Goal: Use online tool/utility: Utilize a website feature to perform a specific function

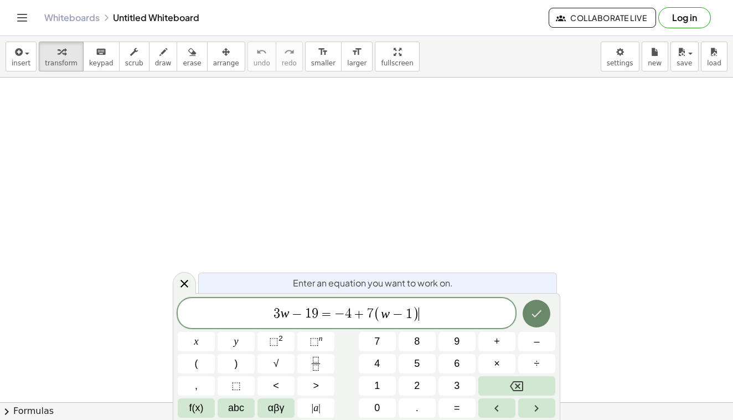
click at [540, 313] on icon "Done" at bounding box center [536, 313] width 13 height 13
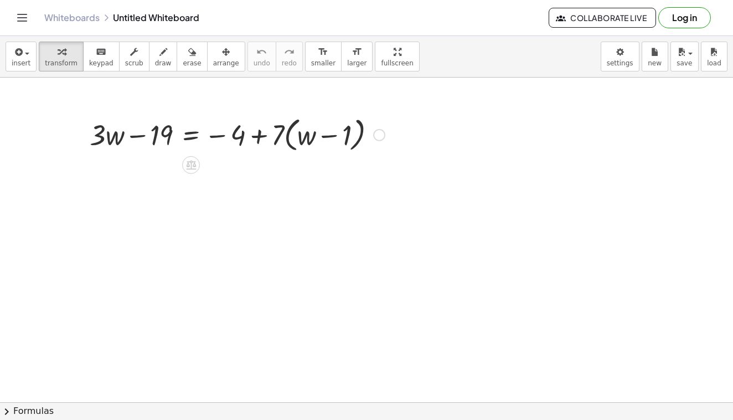
click at [158, 137] on div at bounding box center [237, 134] width 306 height 42
drag, startPoint x: 158, startPoint y: 137, endPoint x: 154, endPoint y: 144, distance: 7.7
click at [153, 144] on div at bounding box center [237, 134] width 306 height 42
drag, startPoint x: 106, startPoint y: 138, endPoint x: 95, endPoint y: 135, distance: 12.1
click at [95, 135] on div at bounding box center [237, 134] width 306 height 42
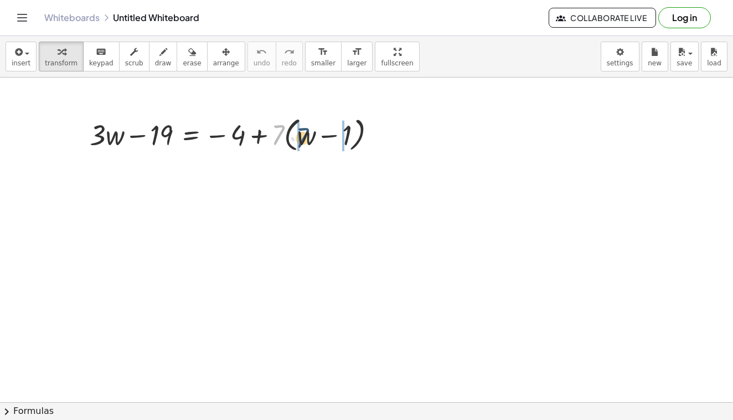
drag, startPoint x: 277, startPoint y: 137, endPoint x: 302, endPoint y: 138, distance: 24.9
click at [302, 138] on div at bounding box center [237, 134] width 306 height 42
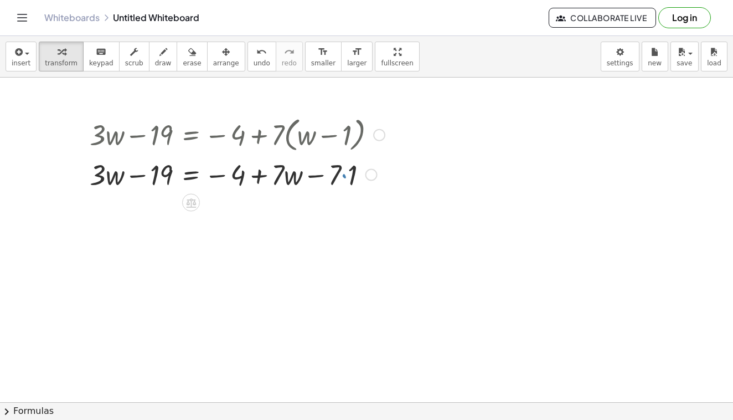
click at [345, 177] on div at bounding box center [237, 174] width 306 height 38
drag, startPoint x: 339, startPoint y: 170, endPoint x: 354, endPoint y: 169, distance: 15.0
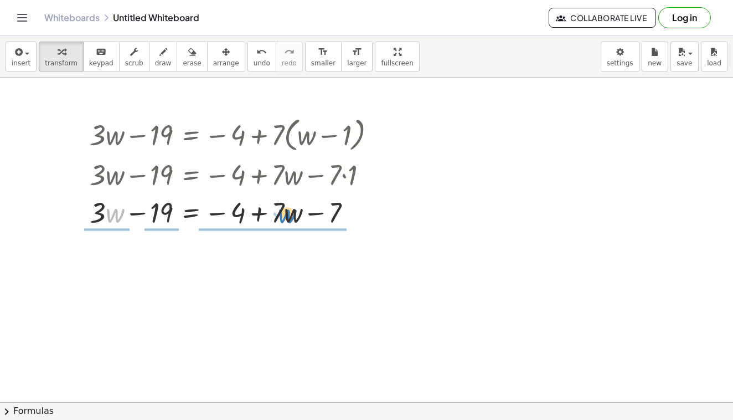
drag, startPoint x: 114, startPoint y: 211, endPoint x: 287, endPoint y: 212, distance: 172.7
click at [287, 212] on div at bounding box center [237, 212] width 306 height 38
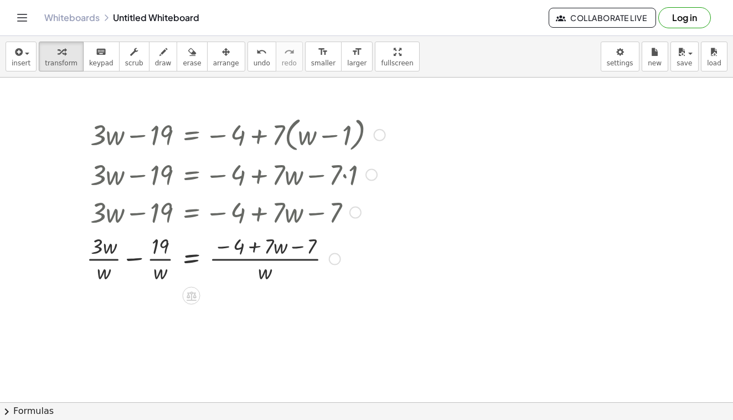
click at [329, 260] on div at bounding box center [335, 259] width 12 height 12
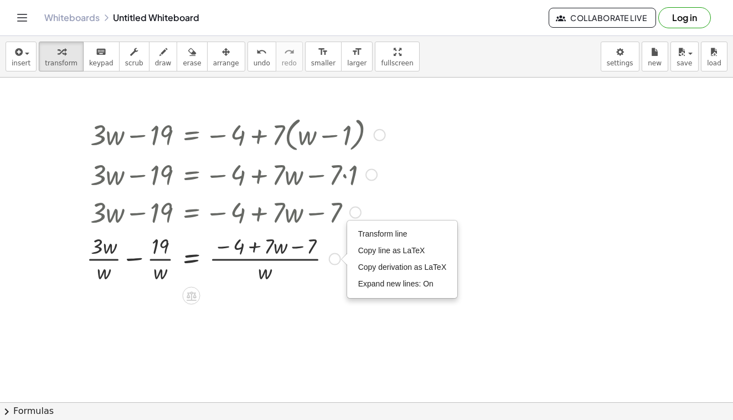
click at [306, 270] on div at bounding box center [236, 257] width 310 height 55
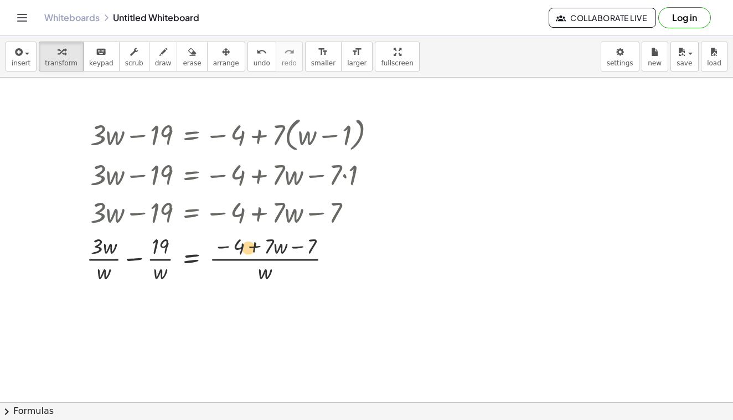
drag, startPoint x: 287, startPoint y: 256, endPoint x: 254, endPoint y: 257, distance: 32.7
click at [254, 257] on div at bounding box center [236, 257] width 310 height 55
drag, startPoint x: 265, startPoint y: 271, endPoint x: 230, endPoint y: 272, distance: 35.4
click at [230, 272] on div at bounding box center [236, 257] width 310 height 55
drag, startPoint x: 259, startPoint y: 271, endPoint x: 271, endPoint y: 252, distance: 22.1
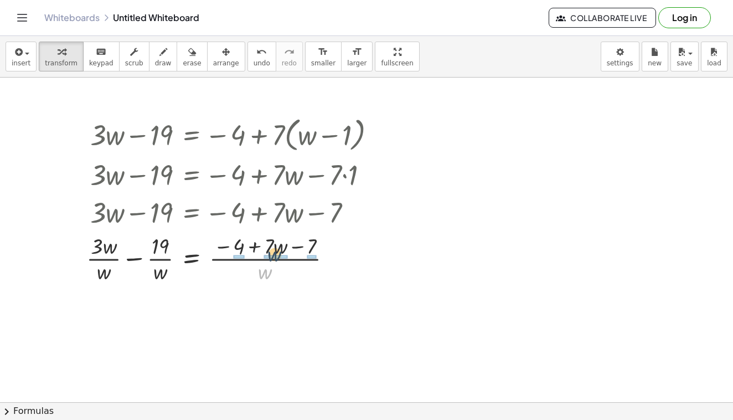
click at [271, 252] on div at bounding box center [236, 257] width 310 height 55
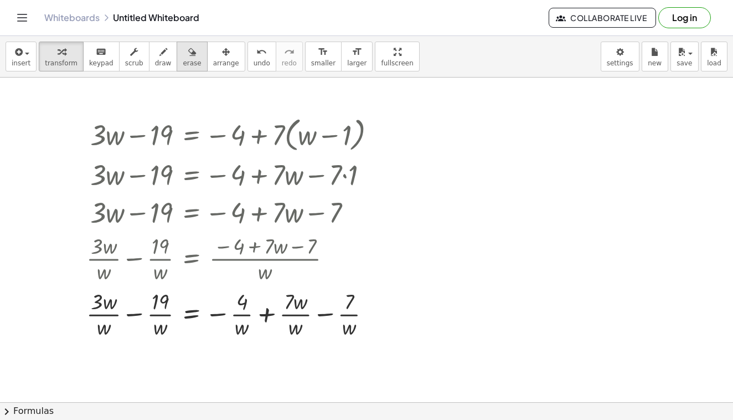
click at [183, 60] on span "erase" at bounding box center [192, 63] width 18 height 8
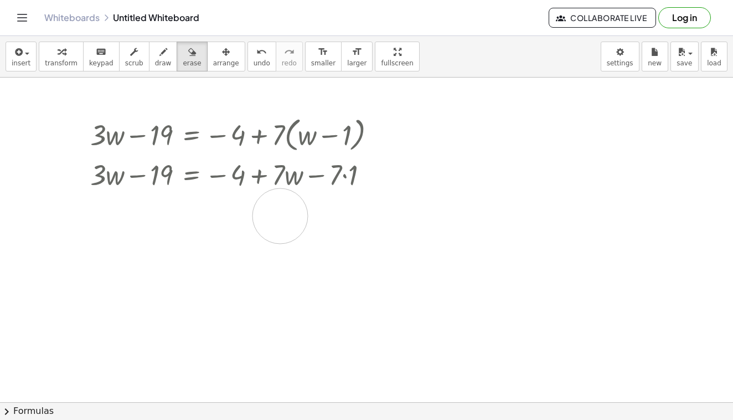
drag, startPoint x: 161, startPoint y: 309, endPoint x: 279, endPoint y: 215, distance: 150.5
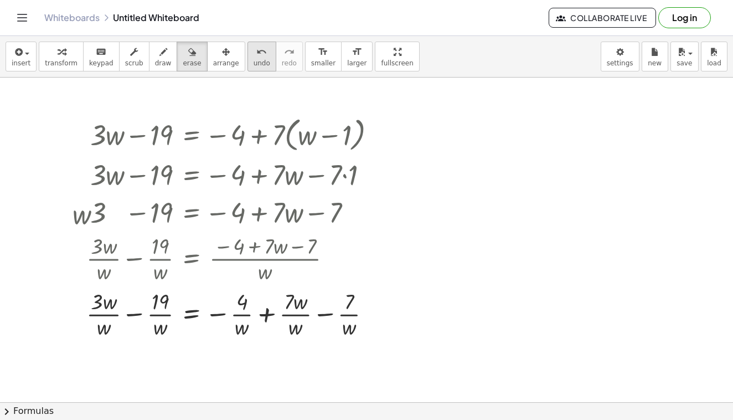
click at [256, 53] on icon "undo" at bounding box center [261, 51] width 11 height 13
click at [256, 51] on icon "undo" at bounding box center [261, 51] width 11 height 13
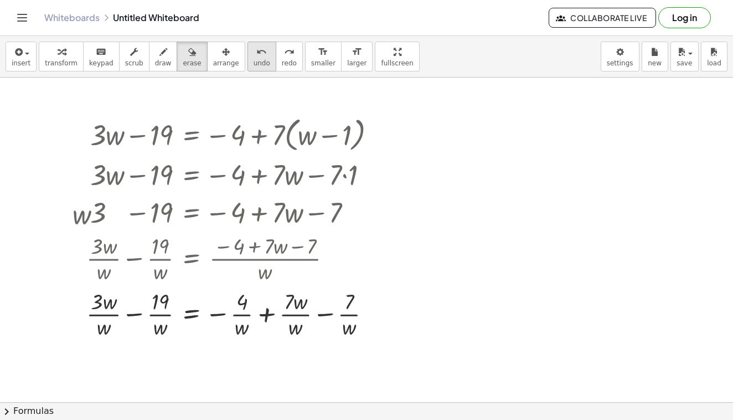
click at [256, 51] on icon "undo" at bounding box center [261, 51] width 11 height 13
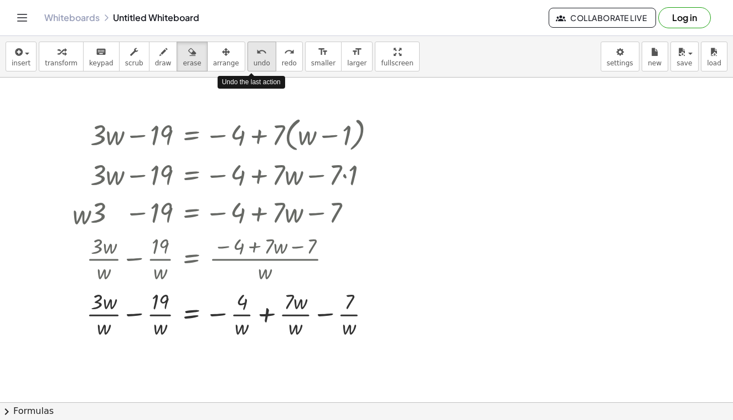
click at [256, 51] on icon "undo" at bounding box center [261, 51] width 11 height 13
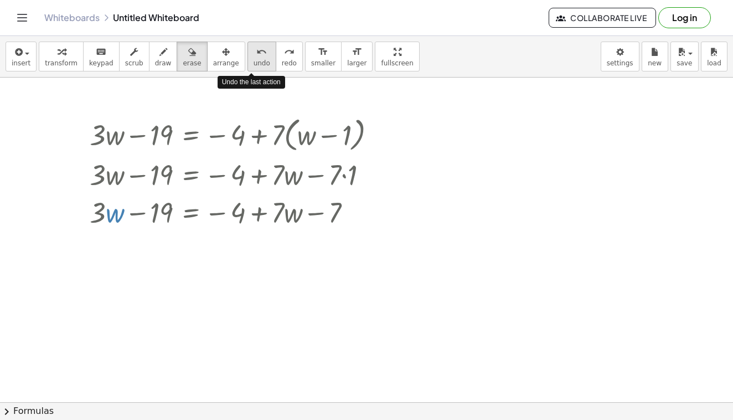
click at [256, 51] on icon "undo" at bounding box center [261, 51] width 11 height 13
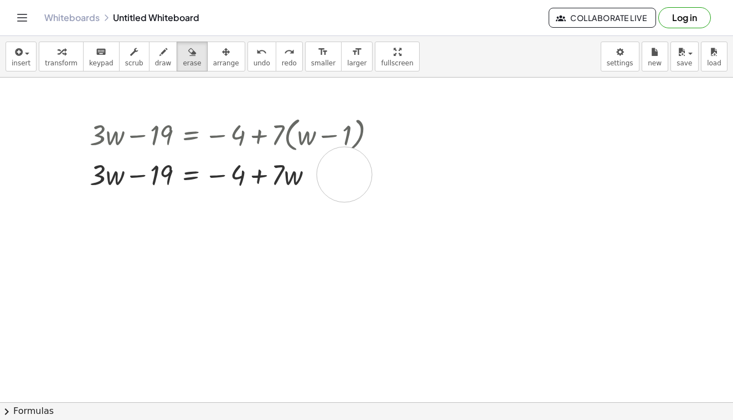
drag, startPoint x: 333, startPoint y: 175, endPoint x: 344, endPoint y: 174, distance: 11.7
click at [443, 34] on div "Whiteboards Untitled Whiteboard Collaborate Live Log in" at bounding box center [366, 17] width 706 height 35
click at [83, 55] on button "keyboard keypad" at bounding box center [101, 57] width 37 height 30
drag, startPoint x: 334, startPoint y: 175, endPoint x: 354, endPoint y: 174, distance: 20.0
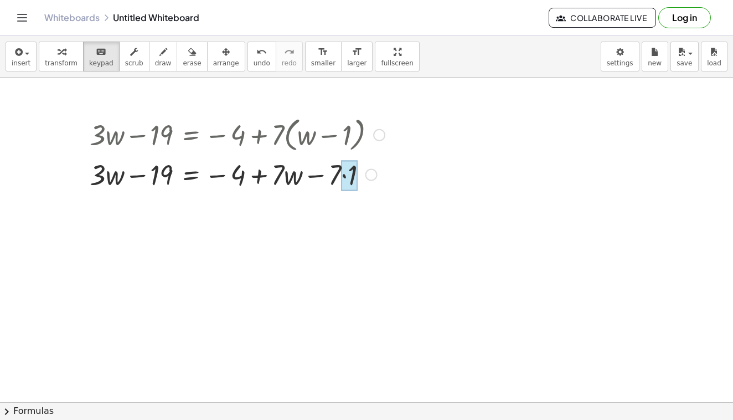
click at [354, 174] on div at bounding box center [349, 175] width 16 height 31
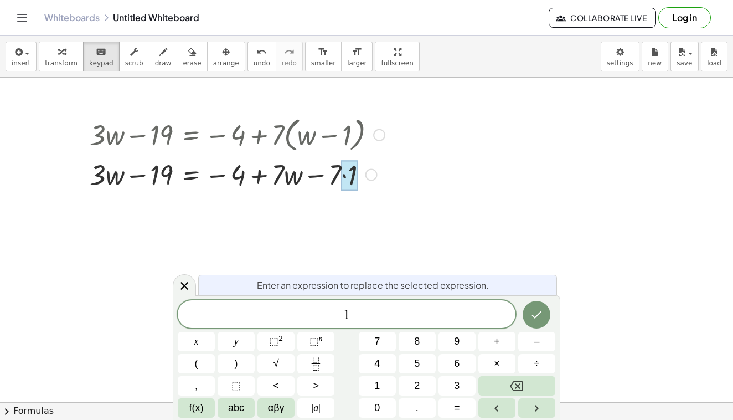
click at [332, 176] on div at bounding box center [237, 174] width 306 height 38
